Goal: Transaction & Acquisition: Subscribe to service/newsletter

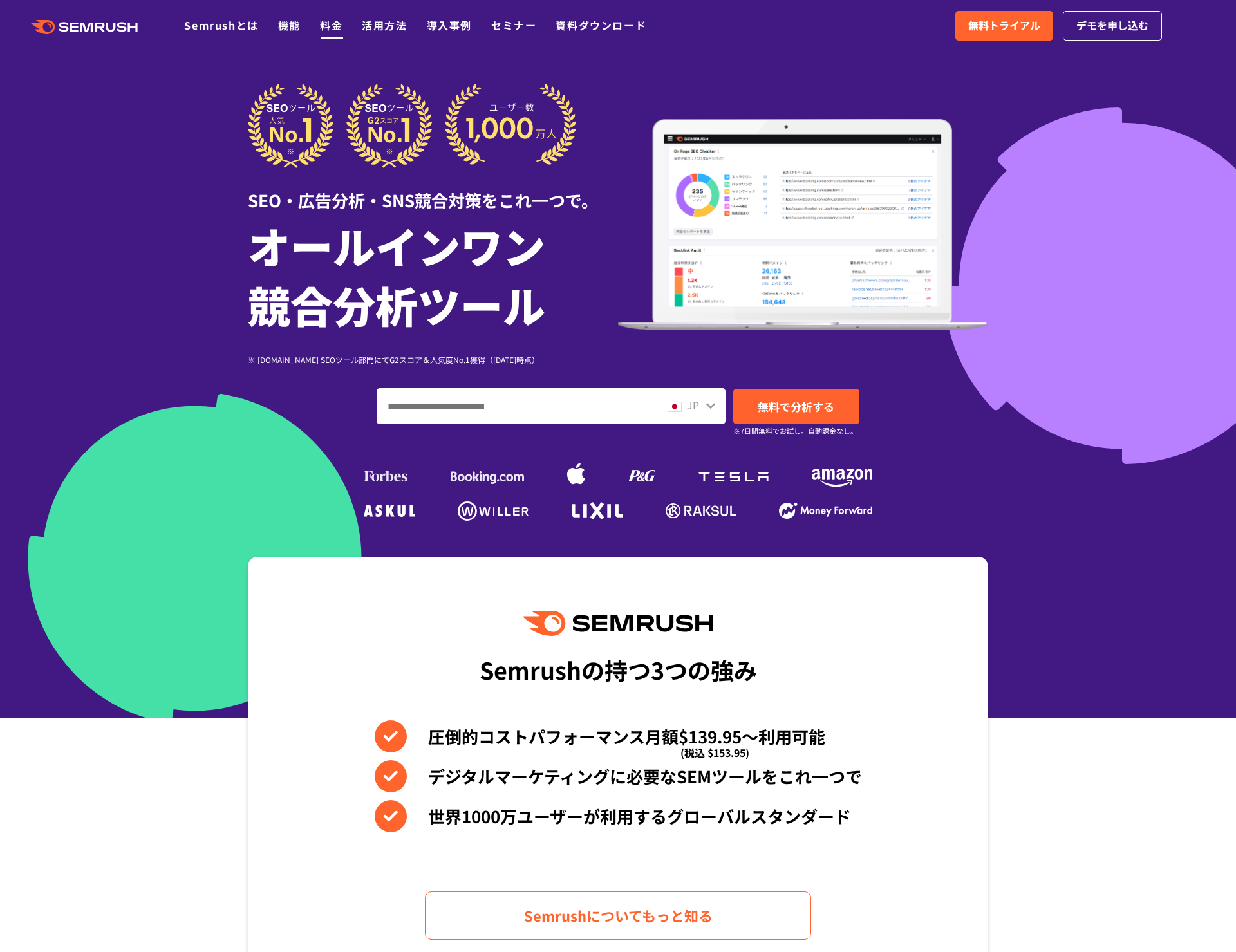
click at [324, 26] on link "料金" at bounding box center [331, 25] width 23 height 15
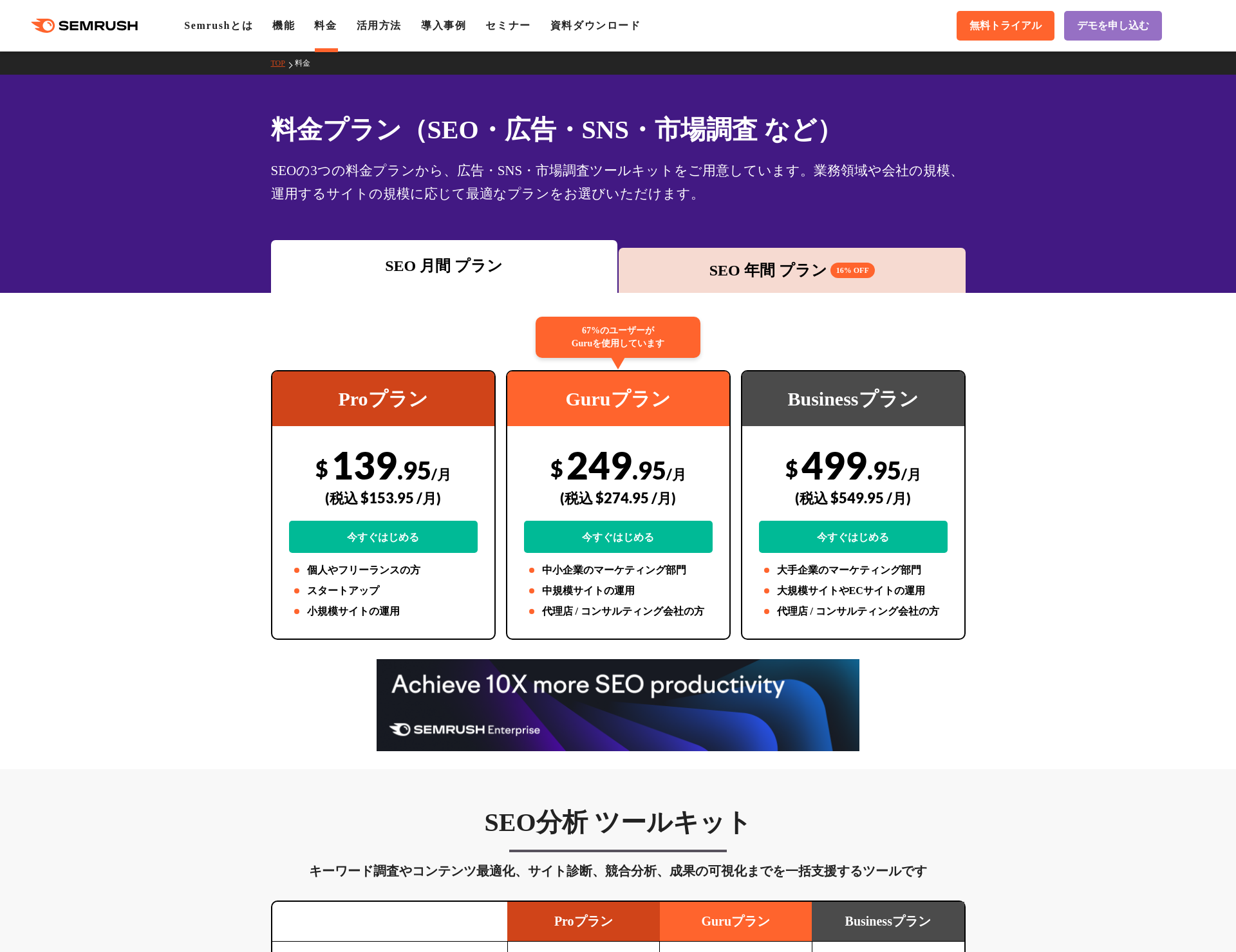
click at [762, 268] on div "SEO 年間 プラン 16% OFF" at bounding box center [792, 270] width 334 height 23
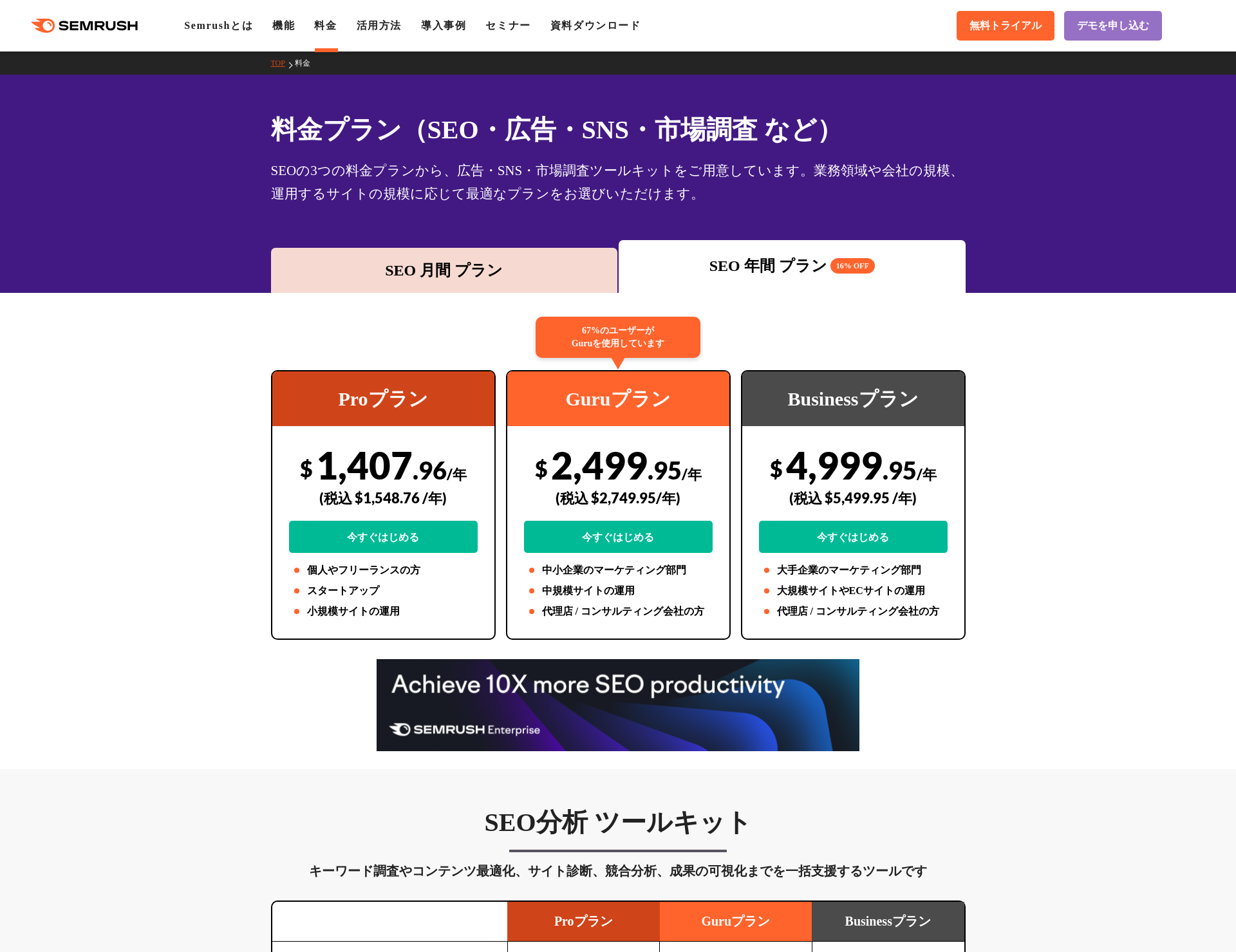
click at [445, 270] on div "SEO 月間 プラン" at bounding box center [445, 270] width 334 height 23
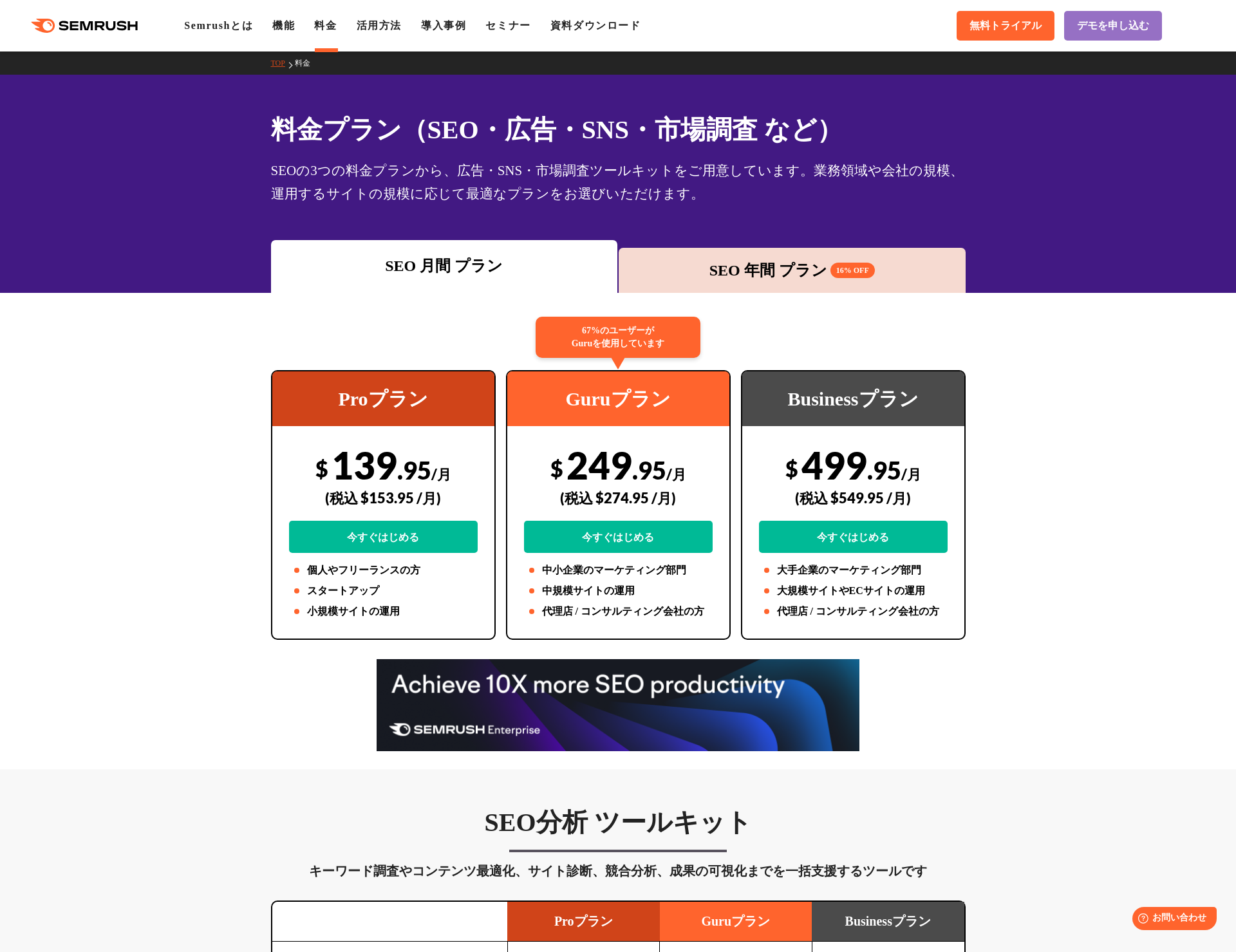
click at [775, 270] on div "SEO 年間 プラン 16% OFF" at bounding box center [792, 270] width 334 height 23
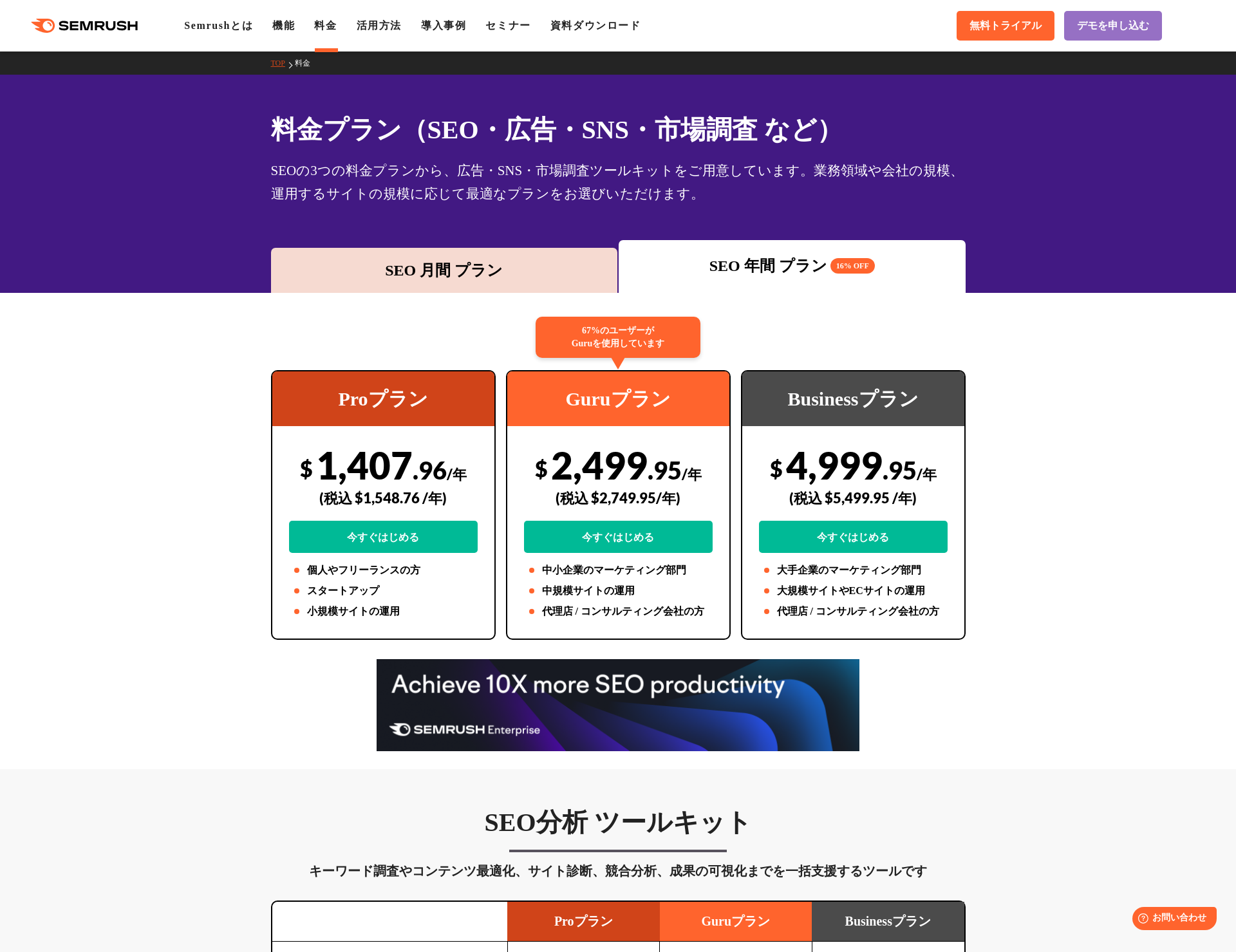
click at [469, 273] on div "SEO 月間 プラン" at bounding box center [445, 270] width 334 height 23
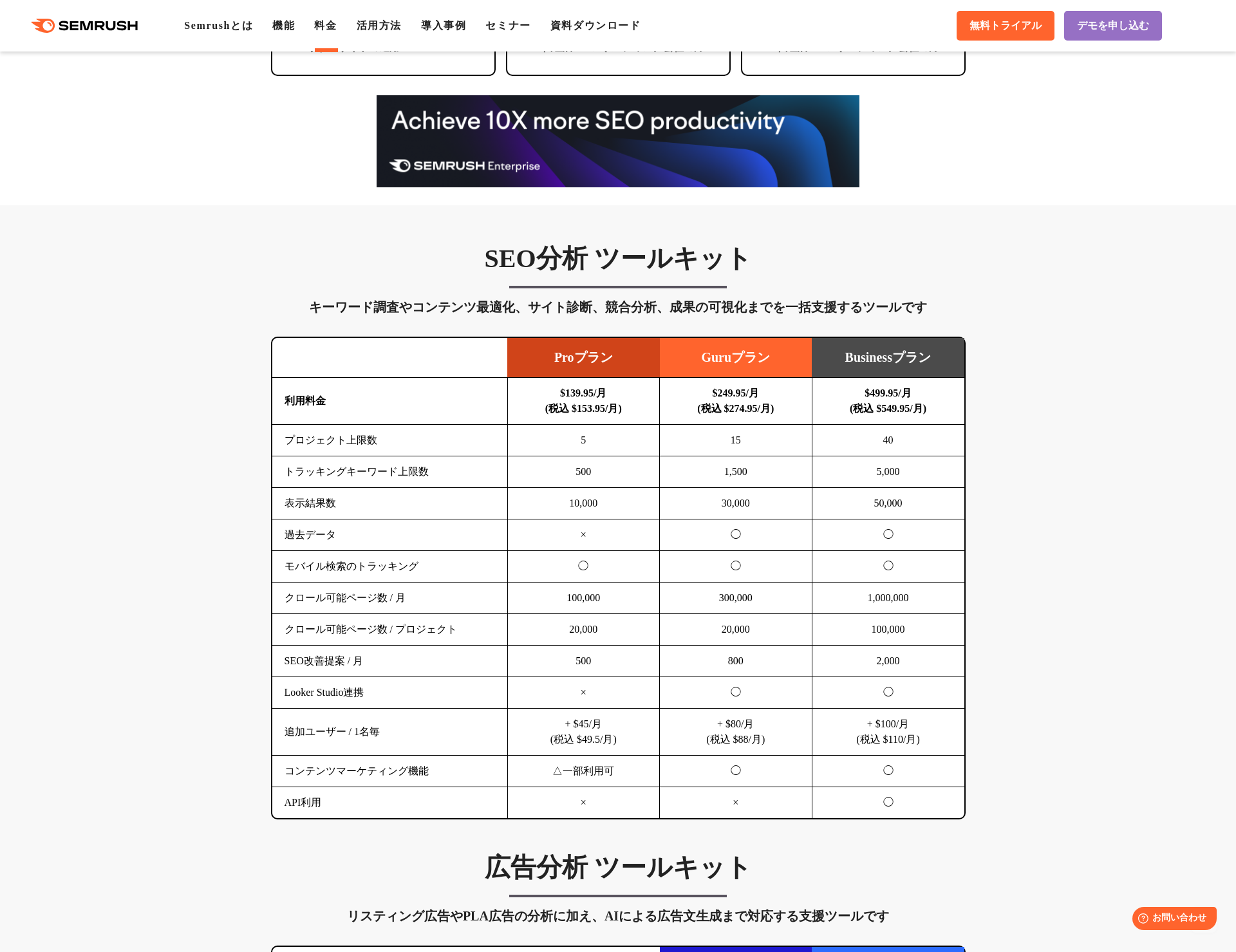
scroll to position [565, 0]
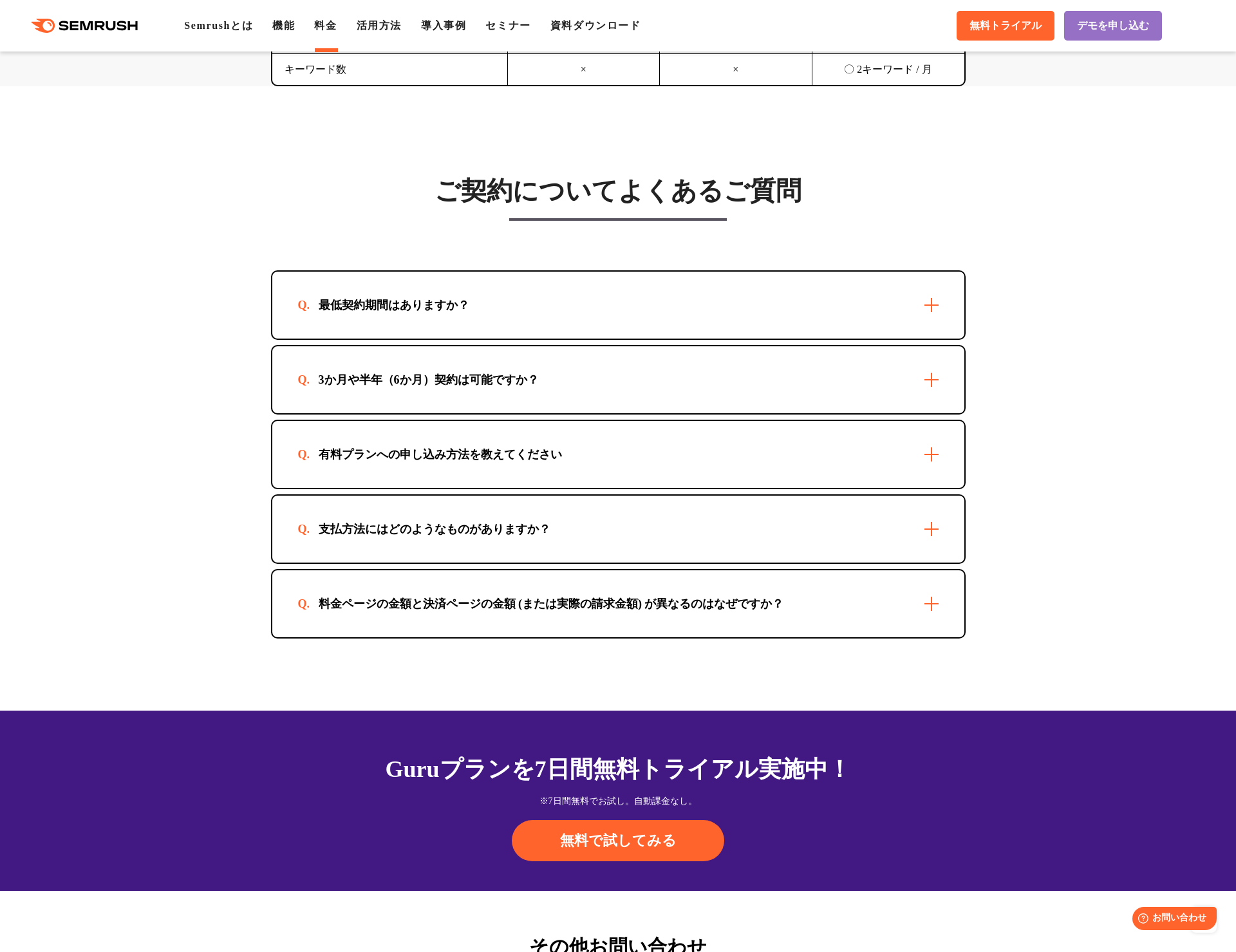
scroll to position [3972, 0]
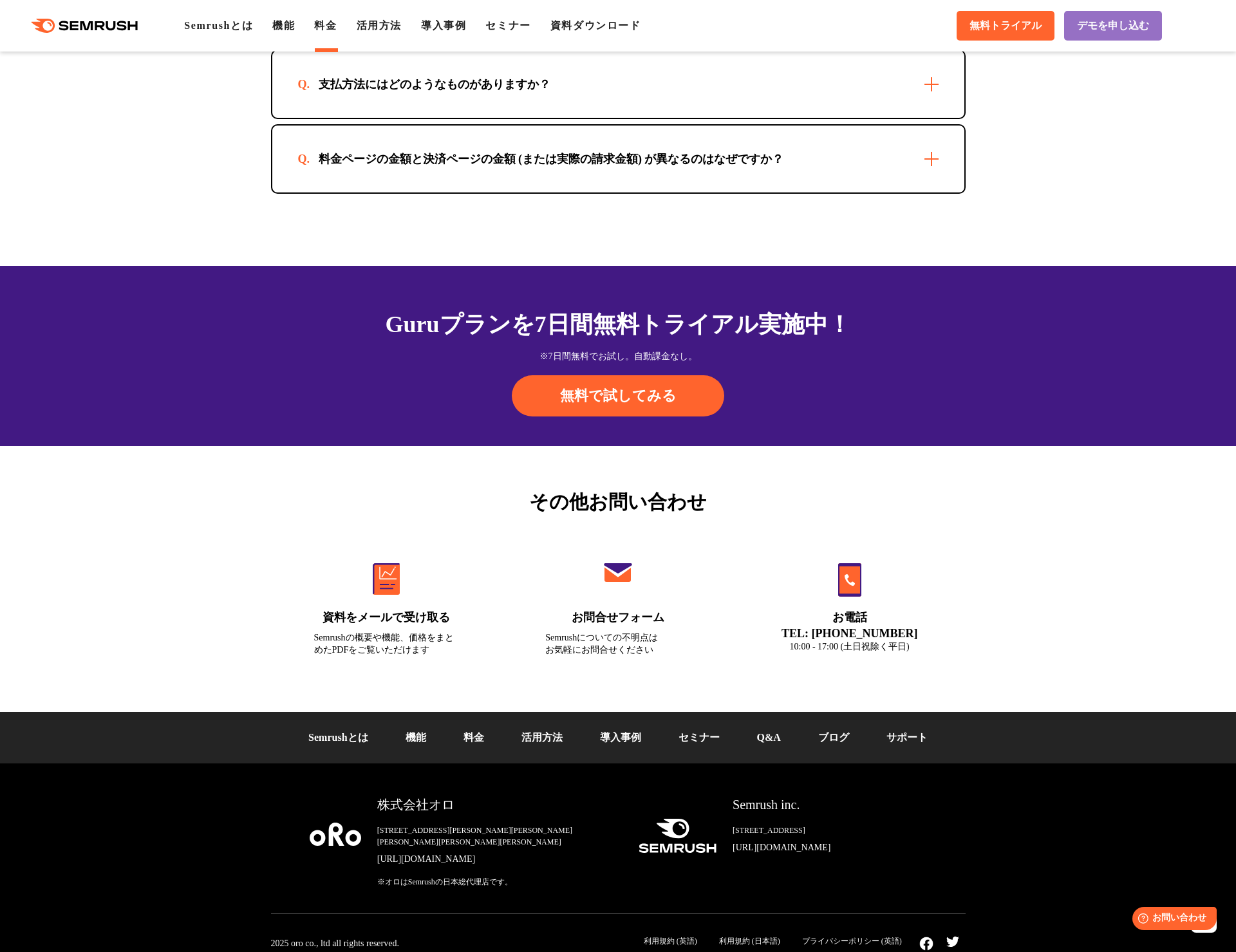
click at [187, 565] on div "その他お問い合わせ 資料をメールで受け取る Semrushの概要や機能、価格をまとめたPDFをご覧いただけます お問合せフォーム Semrushについての不明…" at bounding box center [618, 578] width 1236 height 266
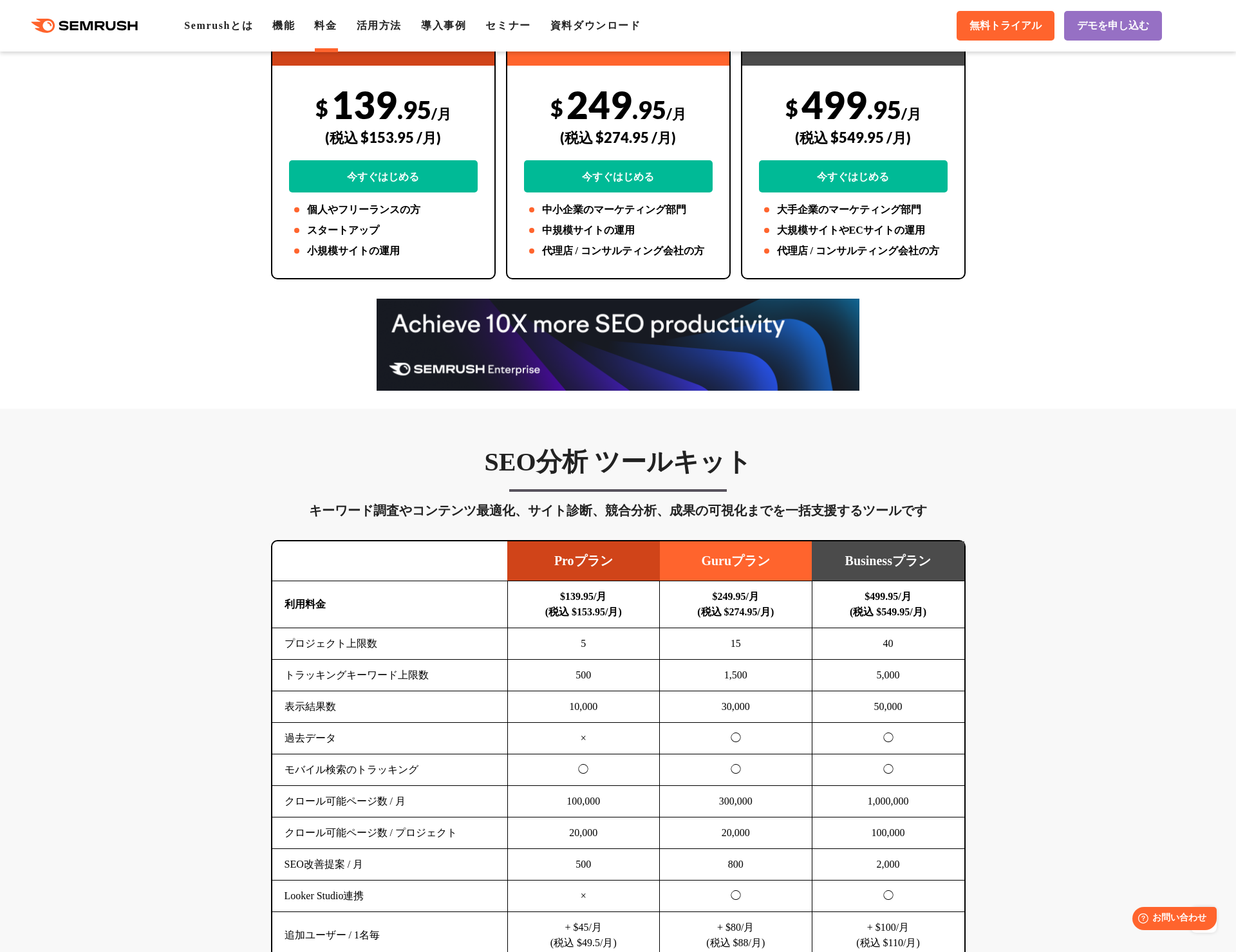
scroll to position [0, 0]
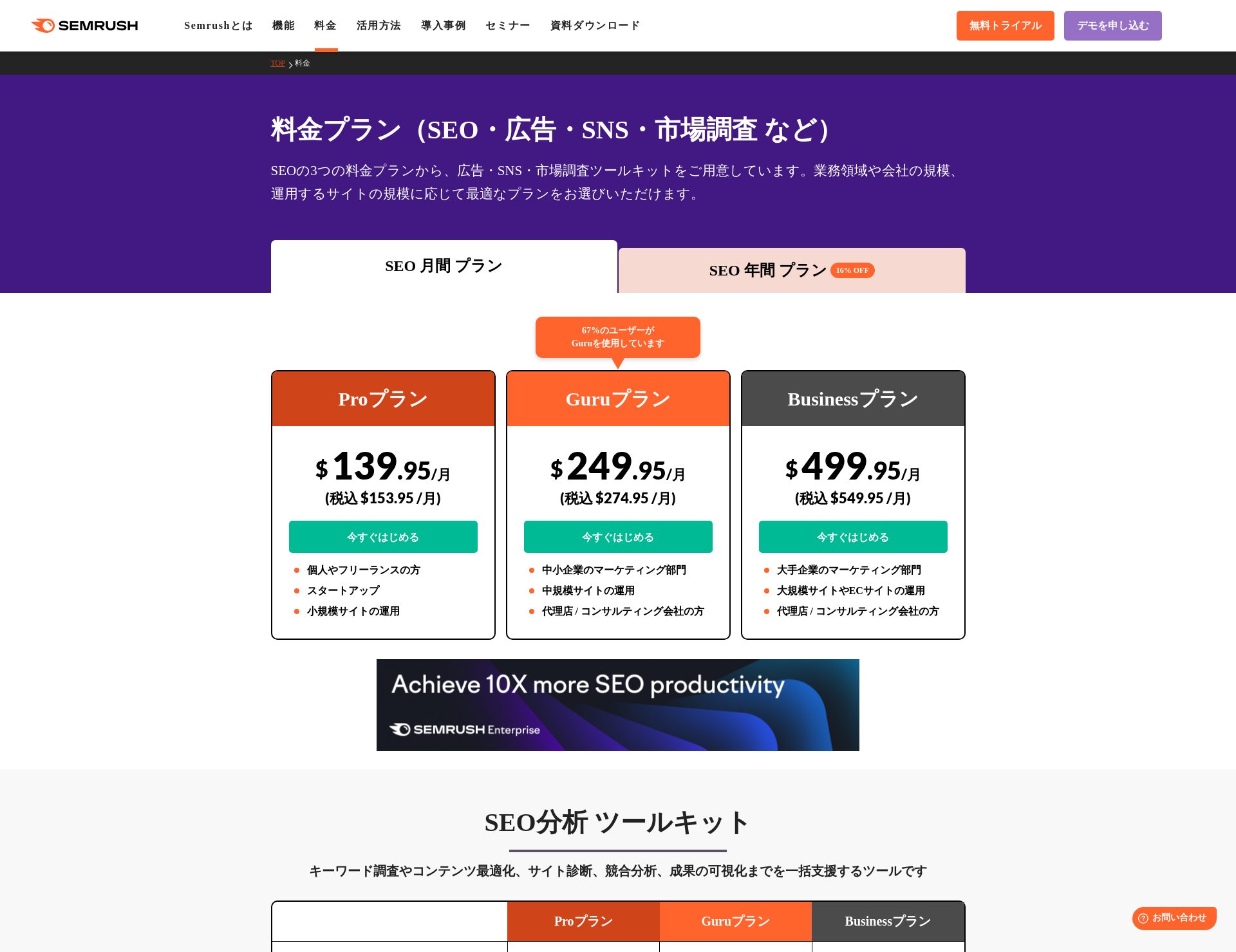
click at [127, 155] on div "料金プラン（SEO・広告・SNS・市場調査 など） SEOの3つの料金プランから、広告・SNS・市場調査ツールキットをご用意しています。業務領域や会社の規模、…" at bounding box center [618, 184] width 1236 height 218
